Goal: Transaction & Acquisition: Obtain resource

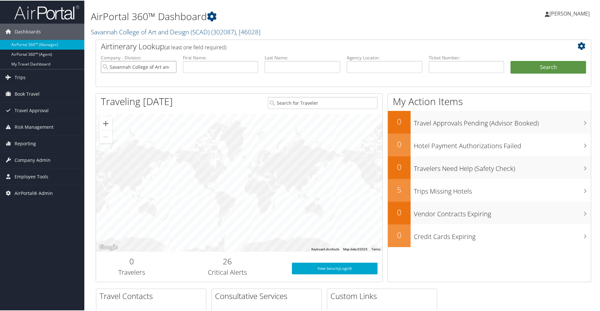
click at [172, 66] on input "Savannah College of Art and Design (SCAD)" at bounding box center [139, 66] width 76 height 12
click at [359, 69] on input "text" at bounding box center [384, 66] width 76 height 12
paste input "DL4W1B"
type input "DL4W1B"
click at [517, 74] on li "Search" at bounding box center [548, 73] width 82 height 26
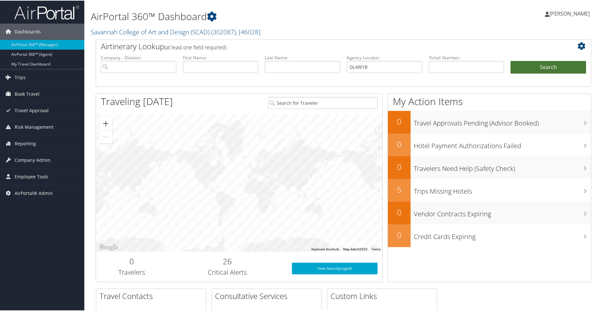
click at [520, 69] on button "Search" at bounding box center [548, 66] width 76 height 13
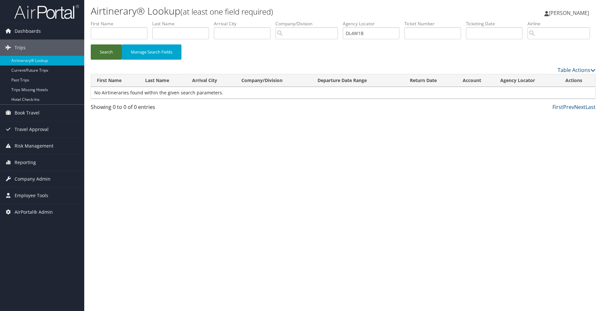
click at [111, 60] on button "Search" at bounding box center [106, 51] width 31 height 15
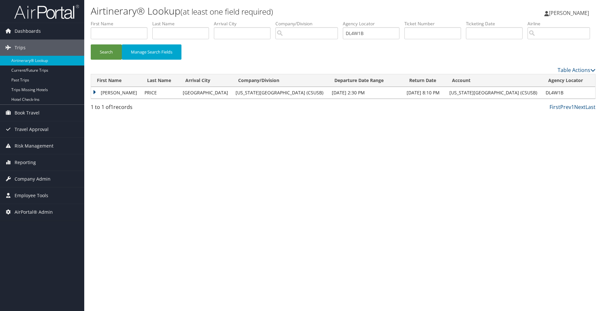
click at [102, 99] on td "[PERSON_NAME]" at bounding box center [116, 93] width 50 height 12
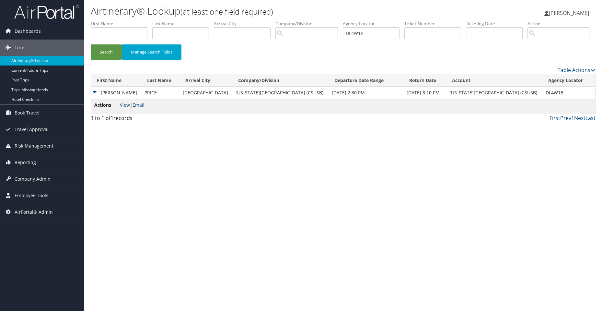
click at [121, 108] on link "View" at bounding box center [125, 105] width 10 height 6
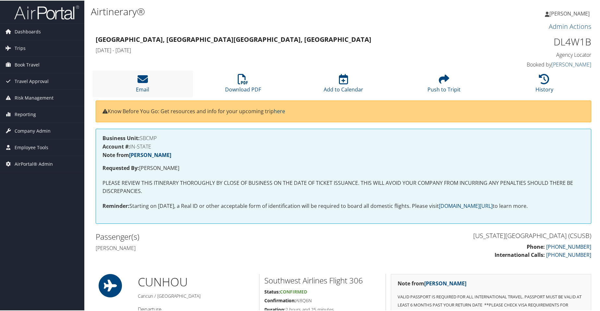
click at [156, 74] on li "Email" at bounding box center [142, 83] width 100 height 26
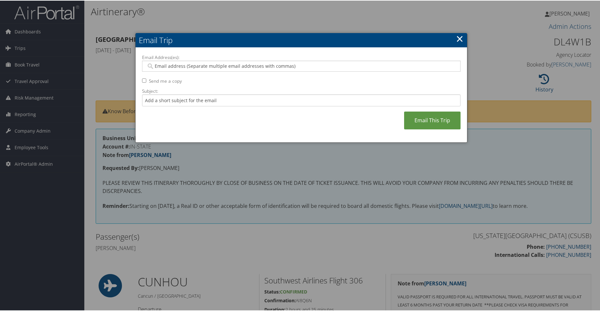
click at [244, 66] on input "Email Address(es):" at bounding box center [300, 65] width 309 height 6
click at [143, 81] on input "Send me a copy" at bounding box center [144, 80] width 4 height 4
checkbox input "true"
click at [172, 61] on div at bounding box center [301, 65] width 318 height 11
click at [173, 65] on input "Email Address(es):" at bounding box center [300, 65] width 309 height 6
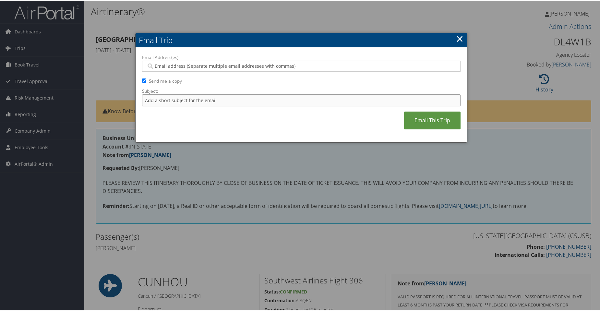
click at [208, 104] on input "Subject:" at bounding box center [301, 100] width 318 height 12
click at [195, 99] on input "Subject:" at bounding box center [301, 100] width 318 height 12
paste input "AirPortal - Airtinerary: Mingyuan Lin 09/30/2025 Cancun, Mexico"
click at [218, 99] on input "AirPortal - Airtinerary: Mingyuan Lin 09/30/2025 Cancun, Mexico" at bounding box center [301, 100] width 318 height 12
type input "AirPortal - Airtinerary: Tyler Price 09/30/2025 Cancun, Mexico"
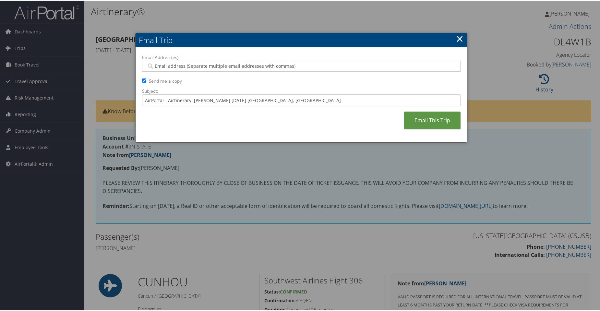
click at [215, 67] on input "Email Address(es):" at bounding box center [300, 65] width 309 height 6
click at [195, 66] on input "Email Address(es):" at bounding box center [300, 65] width 309 height 6
paste input "troy.nielsen@csusb.edu"
type input "troy.nielsen@csusb.edu"
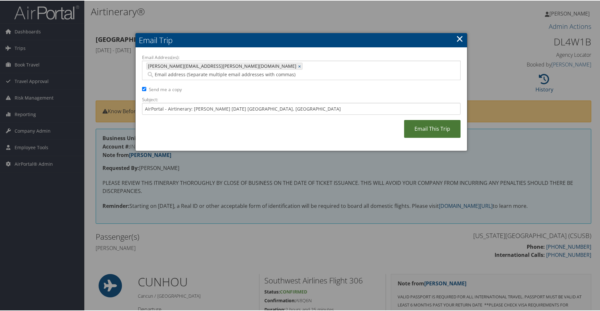
click at [418, 119] on link "Email This Trip" at bounding box center [432, 128] width 56 height 18
